Goal: Transaction & Acquisition: Purchase product/service

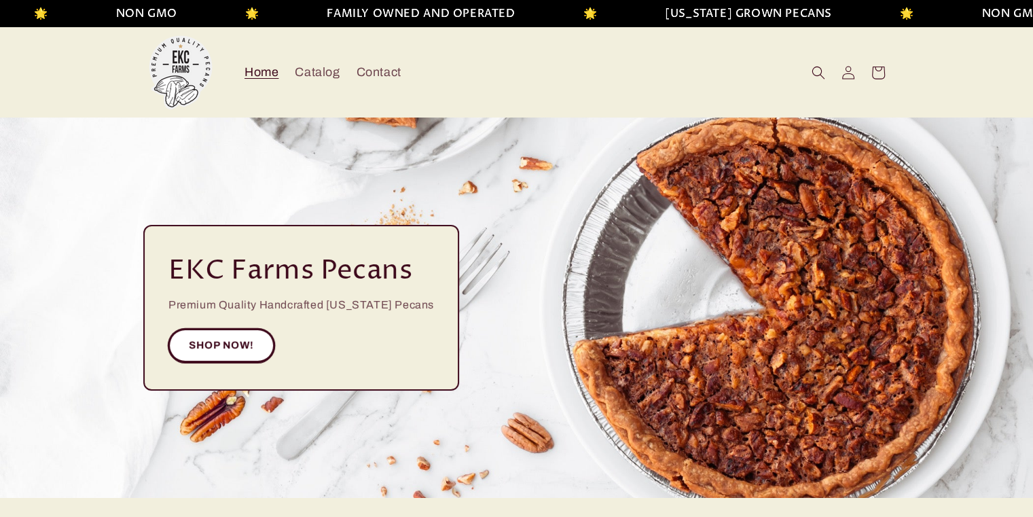
click at [218, 337] on link "SHOP NOW!" at bounding box center [221, 345] width 106 height 33
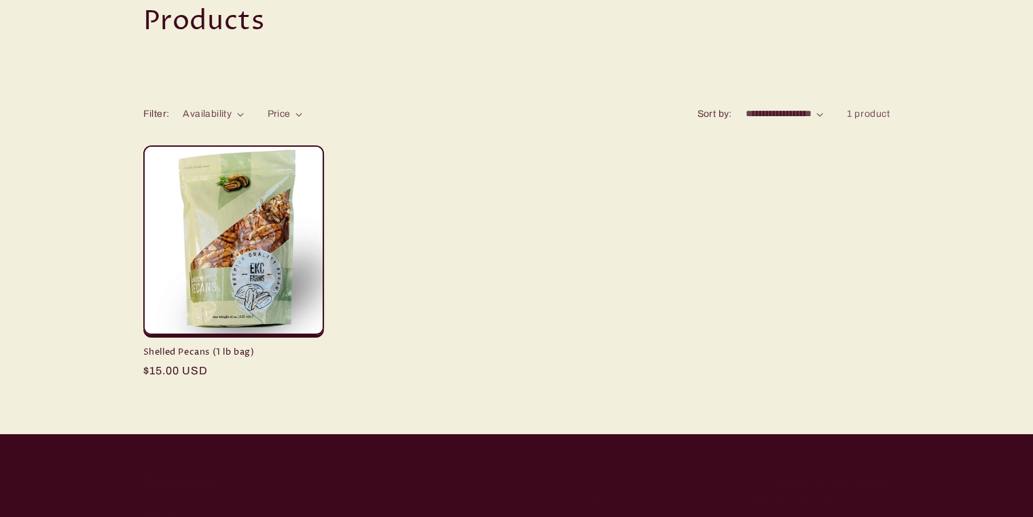
scroll to position [141, 0]
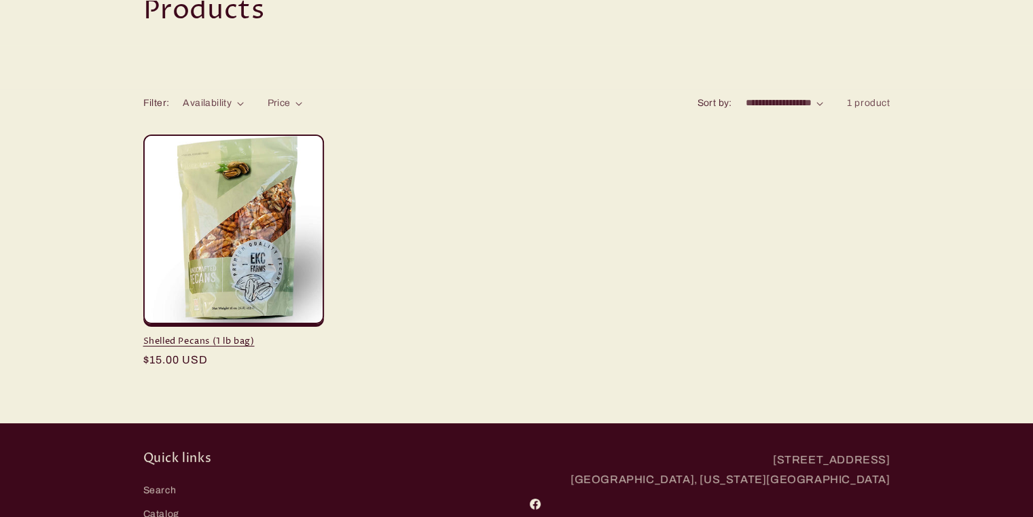
click at [232, 335] on link "Shelled Pecans (1 lb bag)" at bounding box center [233, 341] width 181 height 12
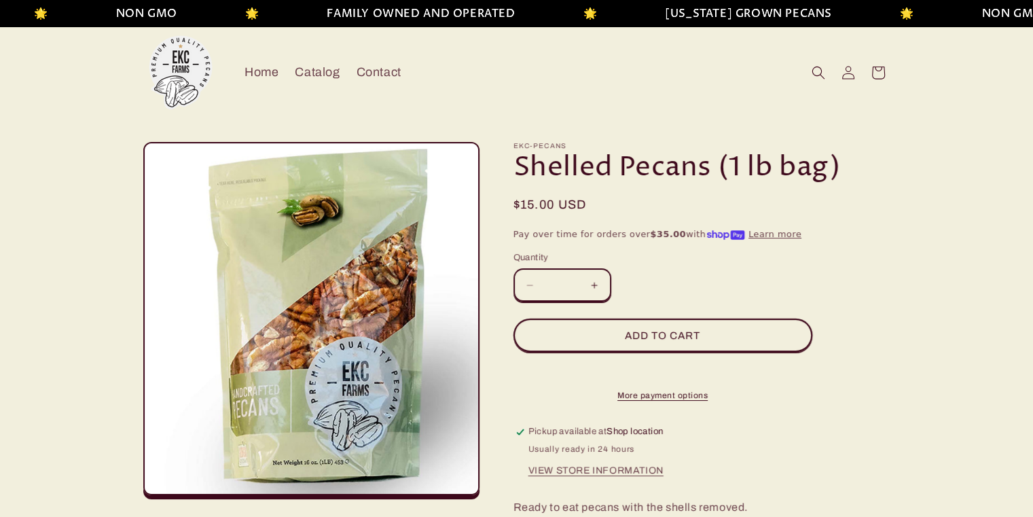
click at [593, 284] on button "Increase quantity for Shelled Pecans (1 lb bag)" at bounding box center [594, 284] width 31 height 33
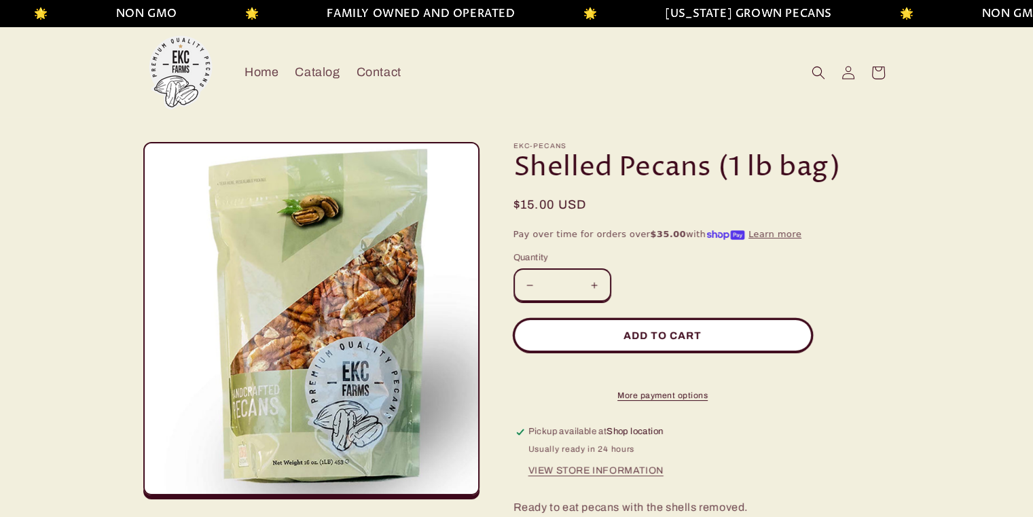
click at [655, 336] on button "Add to cart" at bounding box center [662, 334] width 299 height 33
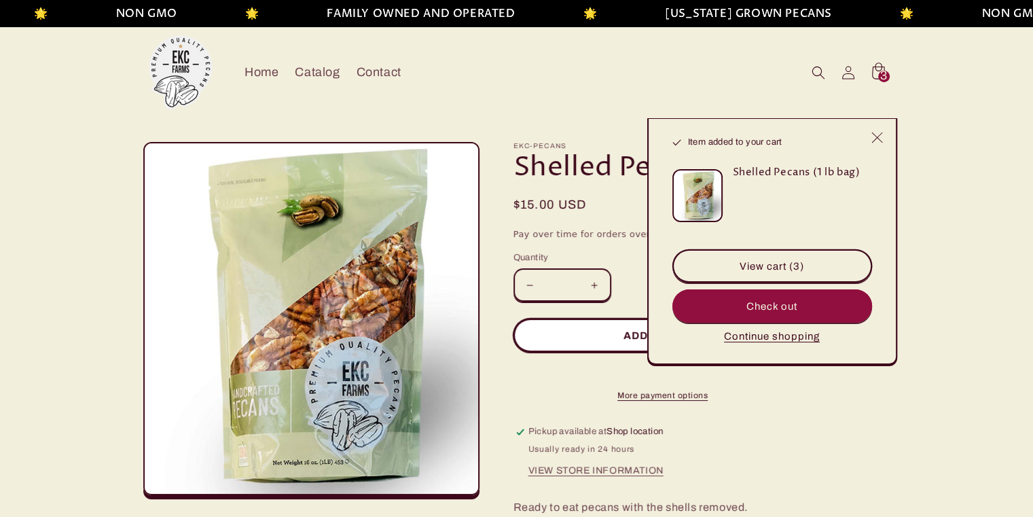
type input "*"
click at [797, 303] on button "Check out" at bounding box center [772, 305] width 200 height 33
